Goal: Navigation & Orientation: Find specific page/section

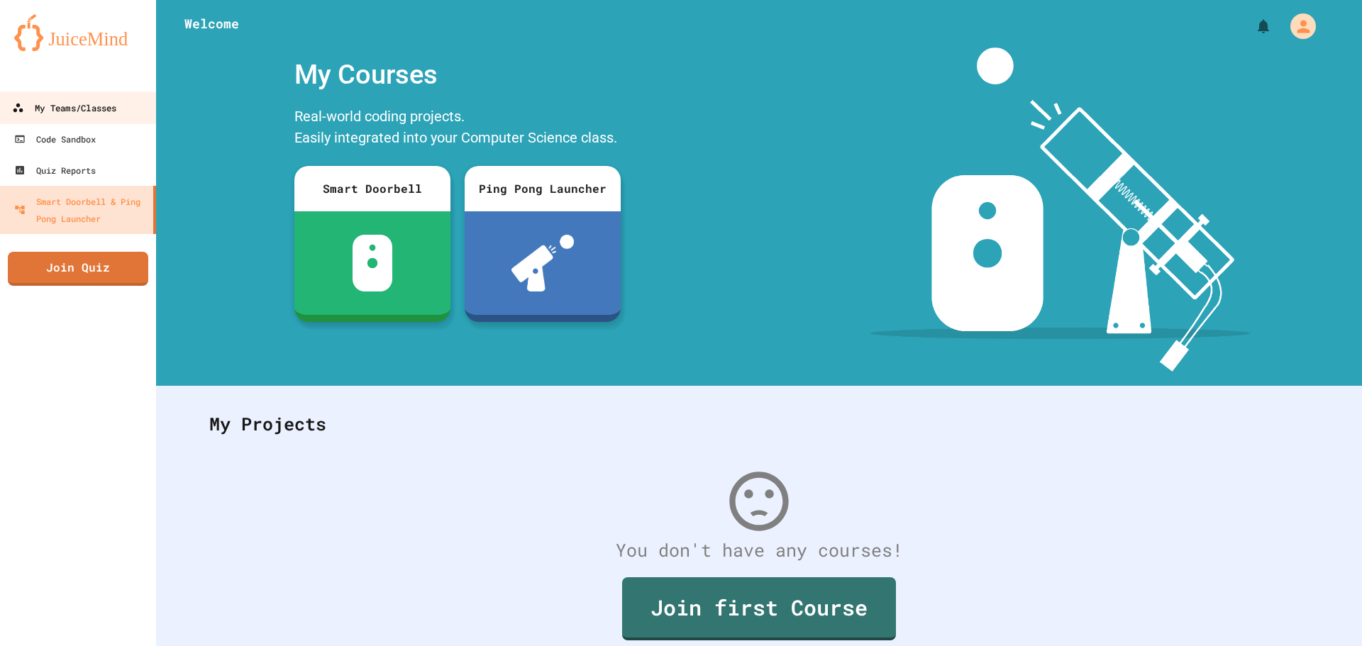
click at [126, 117] on link "My Teams/Classes" at bounding box center [78, 107] width 161 height 32
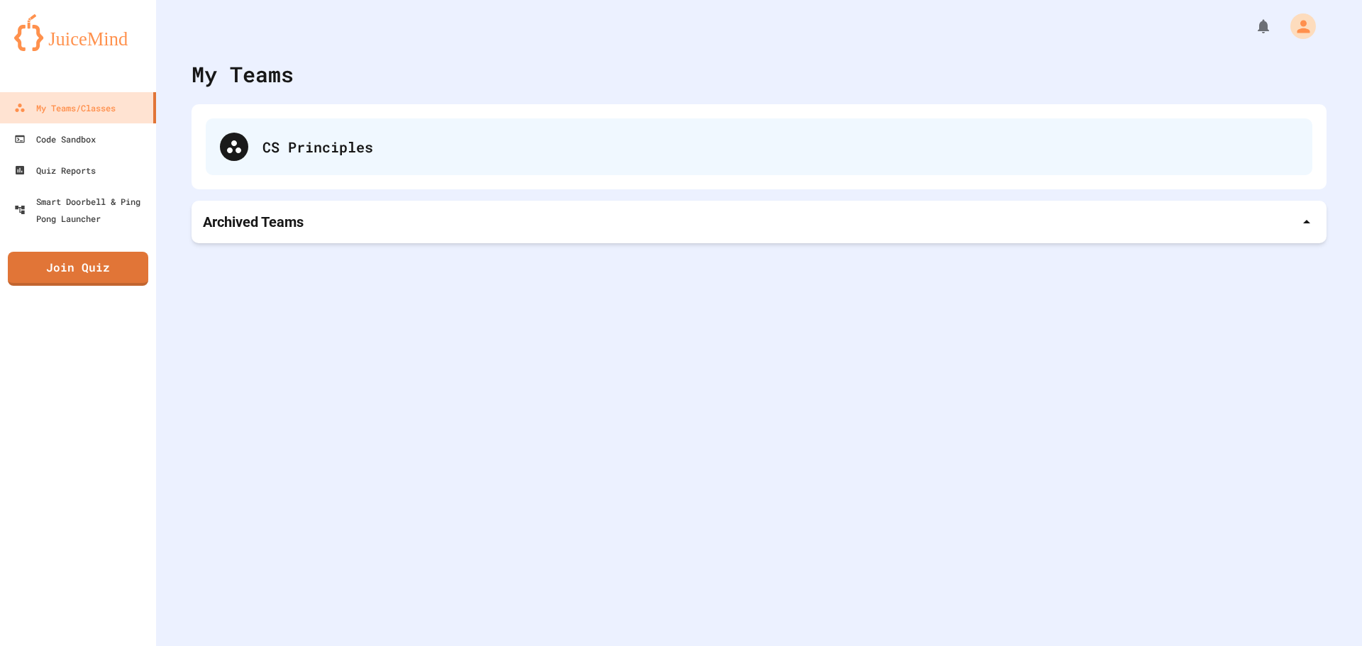
click at [265, 165] on div "CS Principles" at bounding box center [759, 146] width 1106 height 57
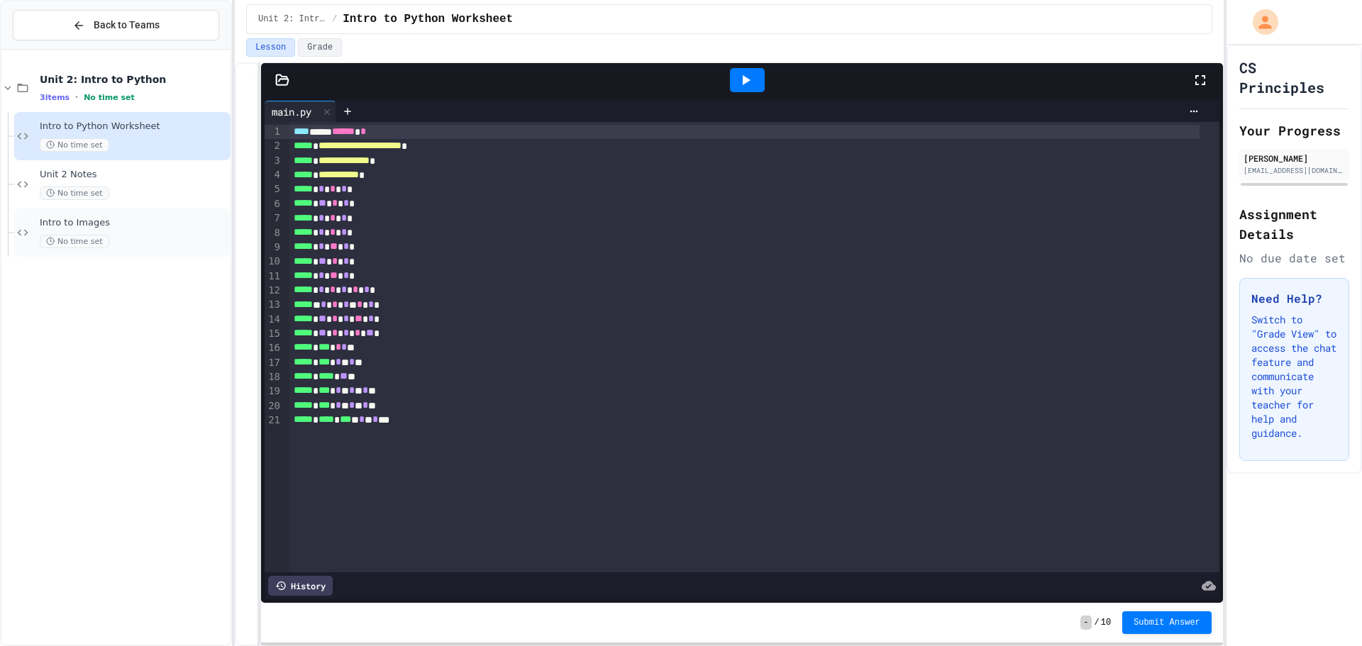
click at [93, 236] on span "No time set" at bounding box center [75, 241] width 70 height 13
